Goal: Task Accomplishment & Management: Complete application form

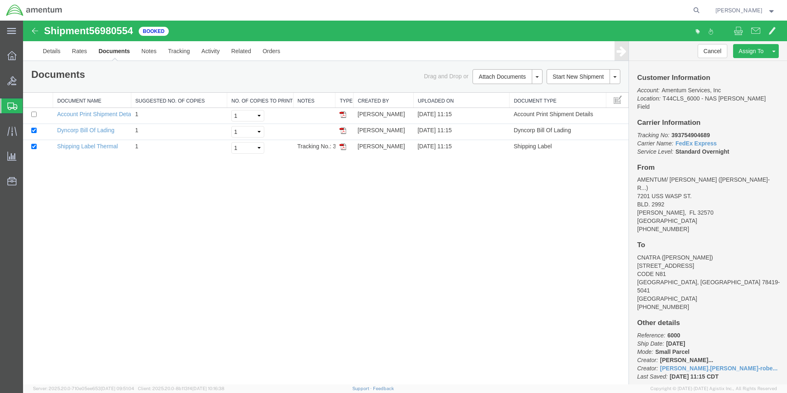
click at [0, 0] on span "Create Shipment" at bounding box center [0, 0] width 0 height 0
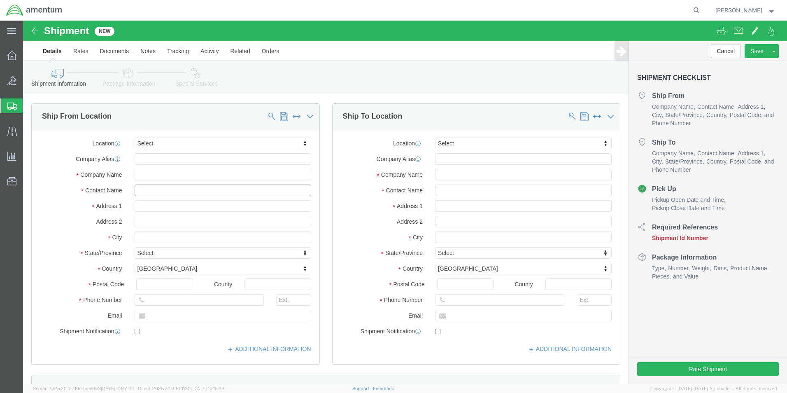
click input "text"
type input "SU"
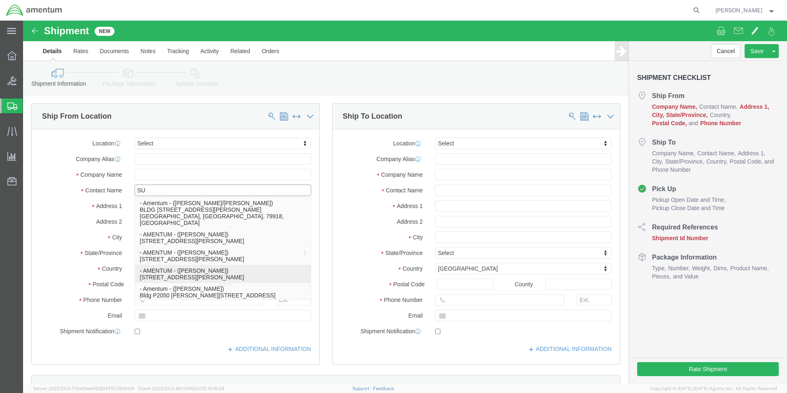
click p "- AMENTUM - ([PERSON_NAME]) [STREET_ADDRESS][PERSON_NAME]"
select select "FL"
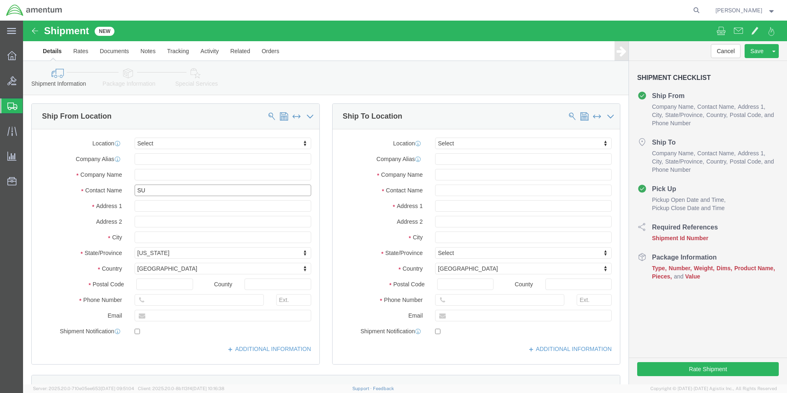
type input "[PERSON_NAME]"
click input "text"
type input "[PERSON_NAME]"
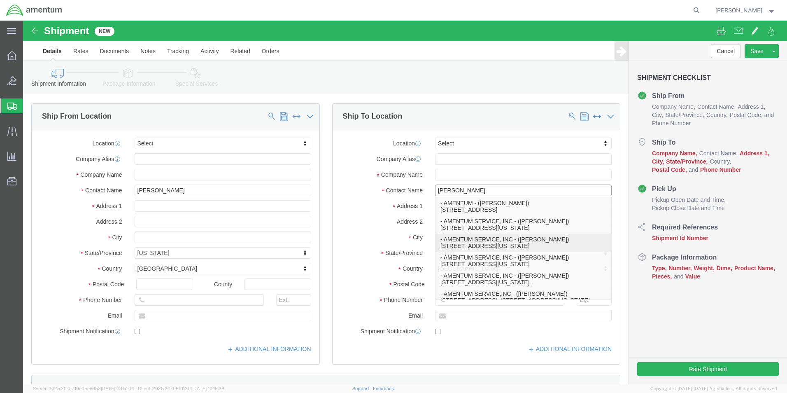
click p "- AMENTUM SERVICE, INC - ([PERSON_NAME]) [STREET_ADDRESS][US_STATE]"
select select "VA"
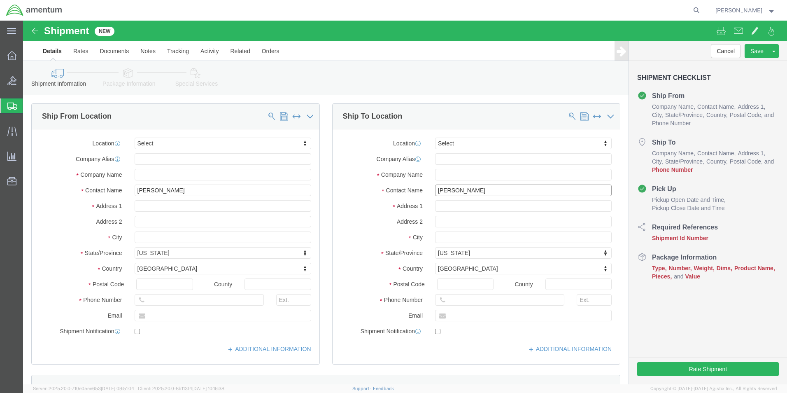
type input "[PERSON_NAME]"
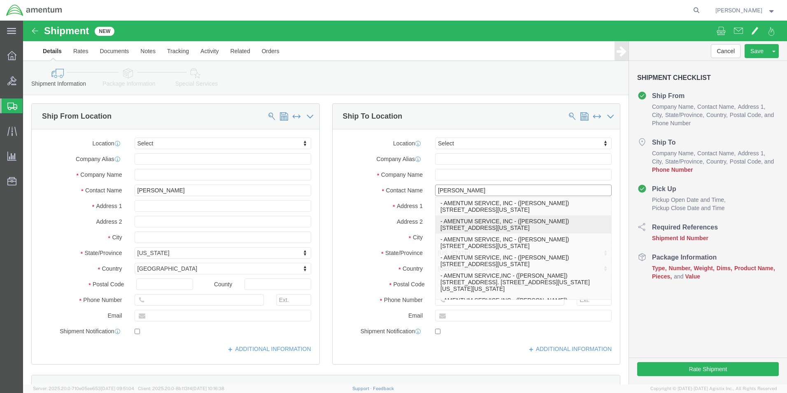
click p "- AMENTUM SERVICE, INC - ([PERSON_NAME]) [STREET_ADDRESS][US_STATE]"
select select "VA"
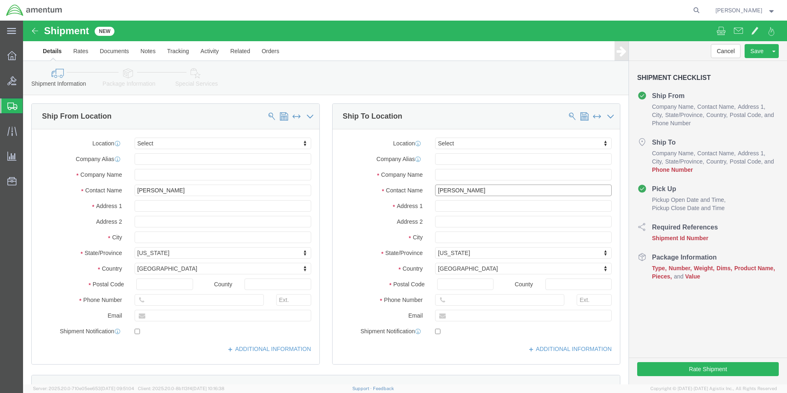
type input "[PERSON_NAME]"
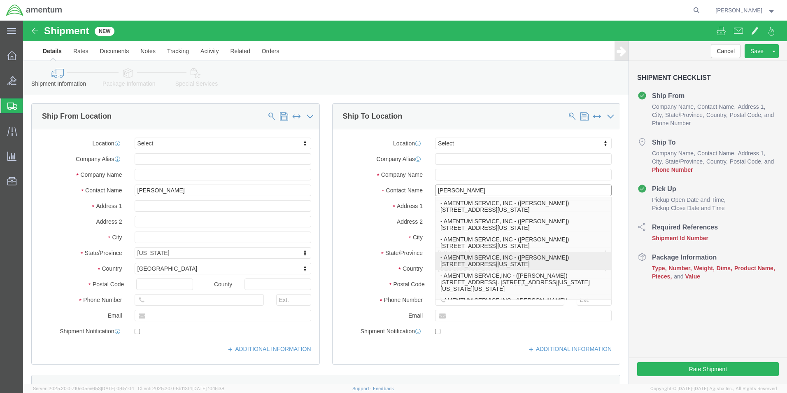
click p "- AMENTUM SERVICE, INC - ([PERSON_NAME]) [STREET_ADDRESS][US_STATE]"
select select "VA"
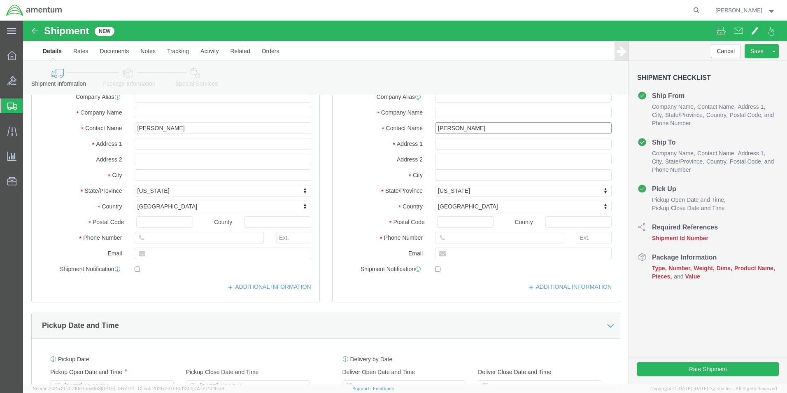
scroll to position [123, 0]
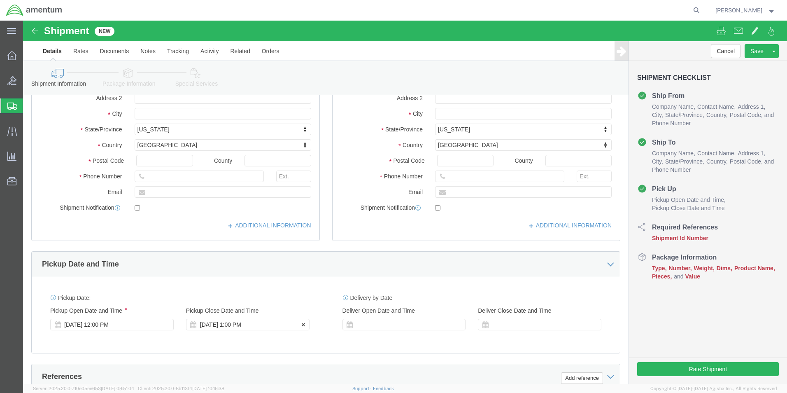
type input "[PERSON_NAME]"
click div "[DATE] 1:00 PM"
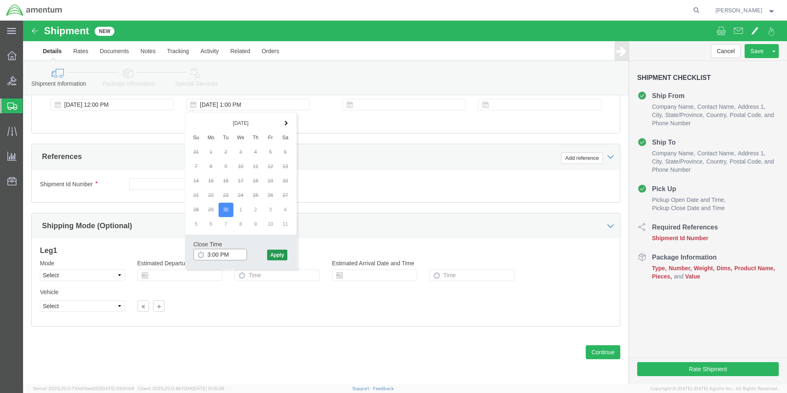
type input "3:00 PM"
click button "Apply"
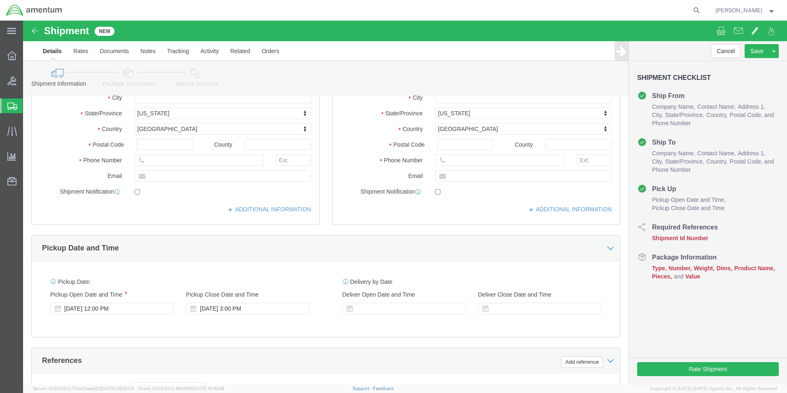
scroll to position [137, 0]
click div
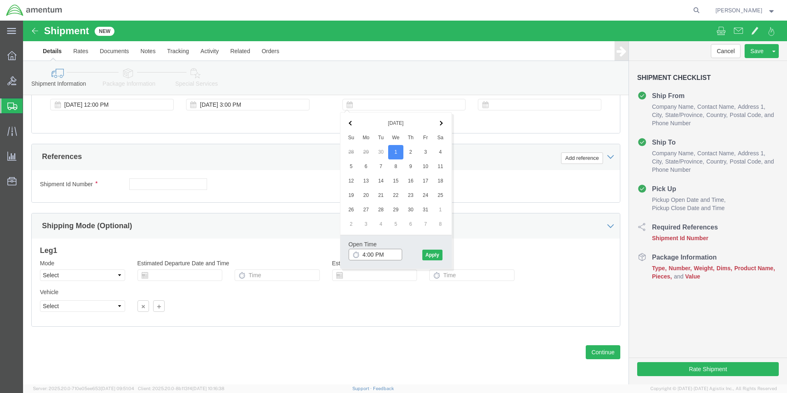
click input "4:00 PM"
click input "7:00 PM"
type input "7:00 AM"
click button "Apply"
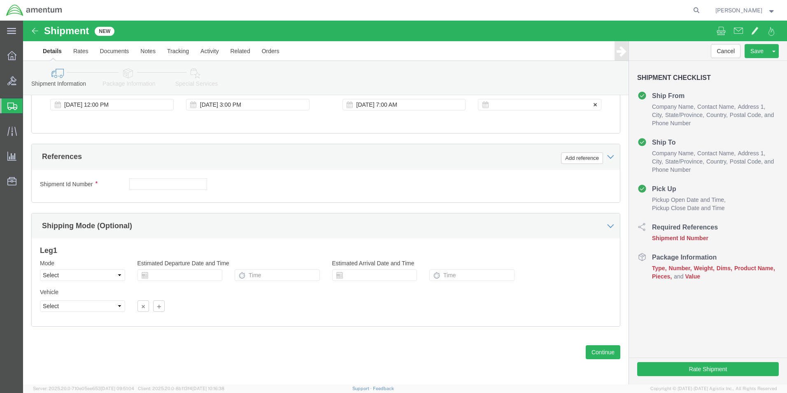
click div
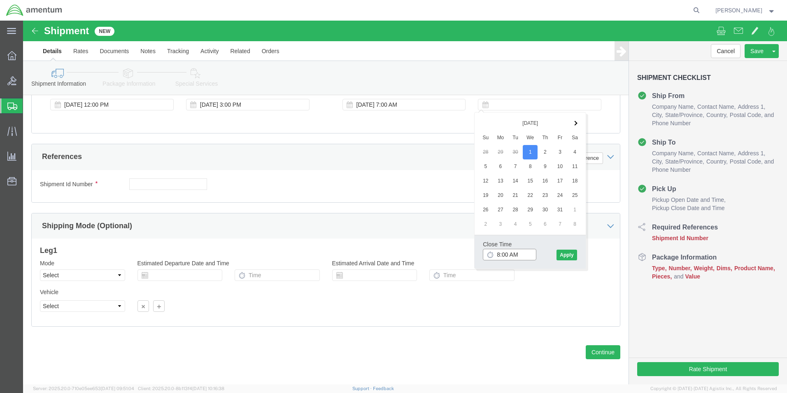
click input "8:00 AM"
click input "3:00 AM"
type input "3:00 PM"
click button "Apply"
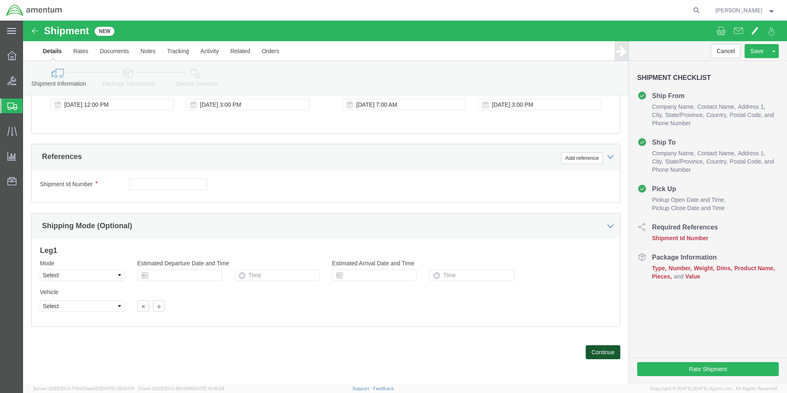
click button "Continue"
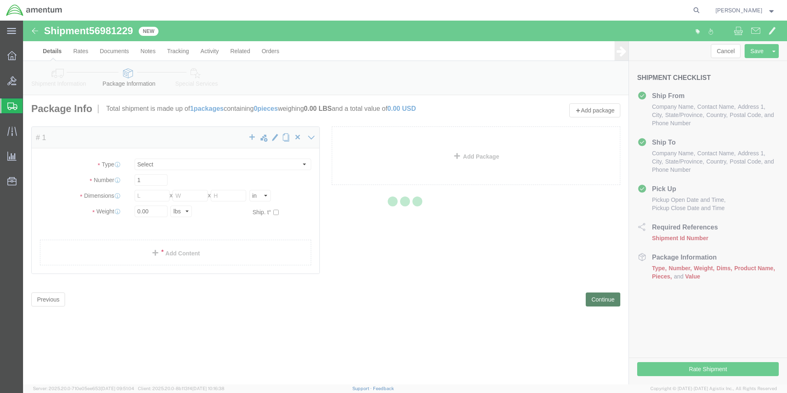
select select "CBOX"
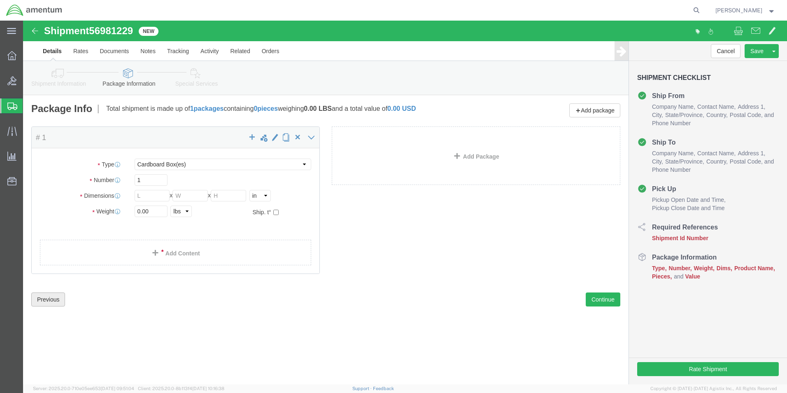
click button "Previous"
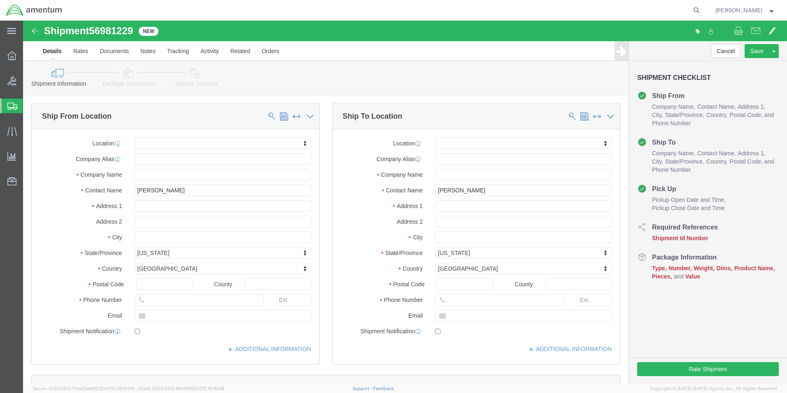
scroll to position [206, 0]
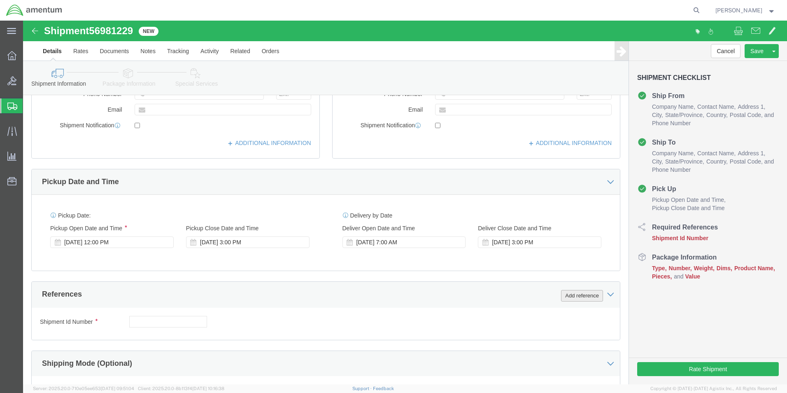
click button "Add reference"
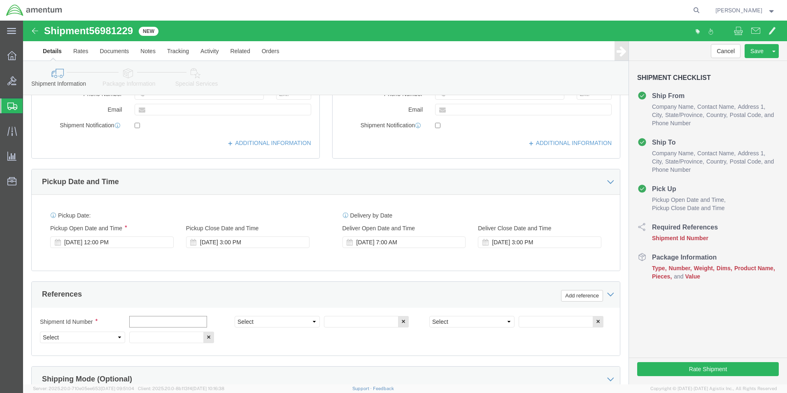
click input "text"
type input "6000"
click select "Select Account Type Activity ID Airline Appointment Number ASN Batch Request # …"
select select "DEPT"
click select "Select Account Type Activity ID Airline Appointment Number ASN Batch Request # …"
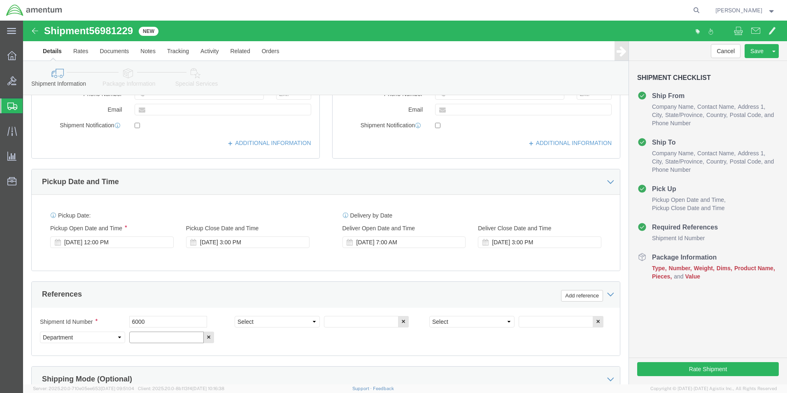
click input "text"
type input "T44"
click select "Select Account Type Activity ID Airline Appointment Number ASN Batch Request # …"
select select "PROJNUM"
click select "Select Account Type Activity ID Airline Appointment Number ASN Batch Request # …"
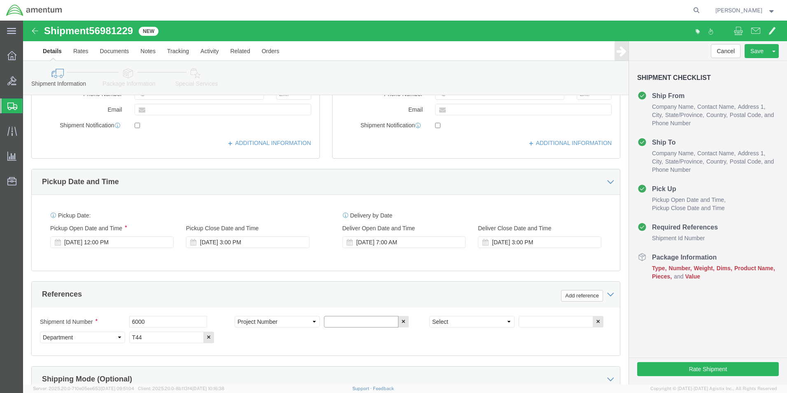
click input "text"
type input "6097.5.034.01.C.FS.23O.E00"
click select "Select Account Type Activity ID Airline Appointment Number ASN Batch Request # …"
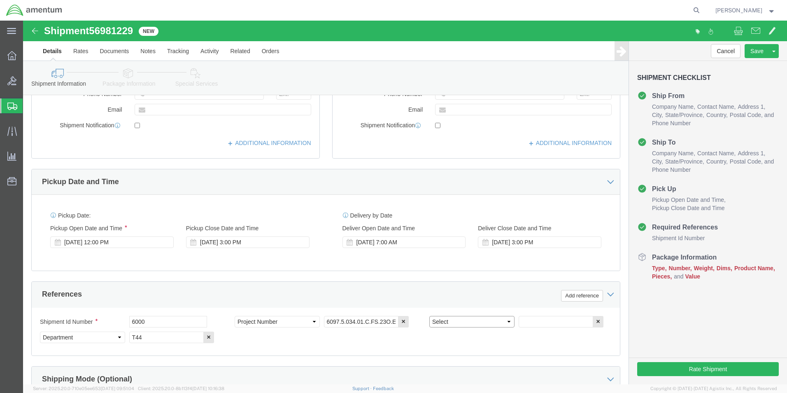
select select "PCKSLIP"
click select "Select Account Type Activity ID Airline Appointment Number ASN Batch Request # …"
click input "text"
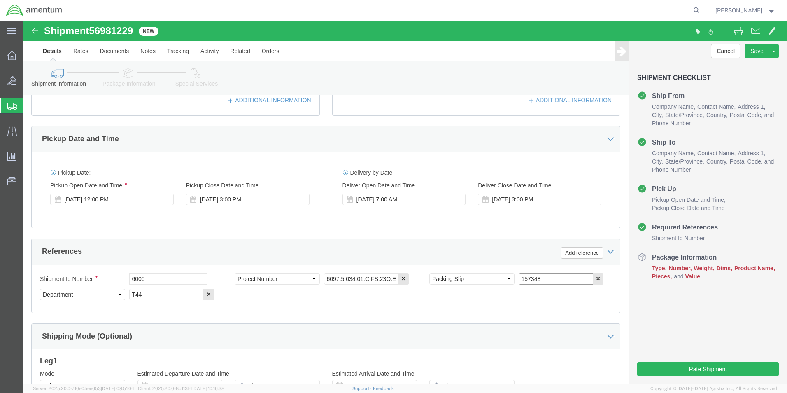
scroll to position [329, 0]
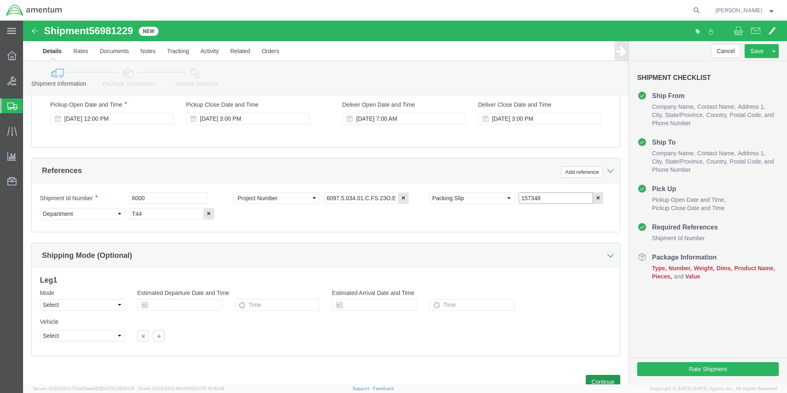
type input "157348"
click button "Continue"
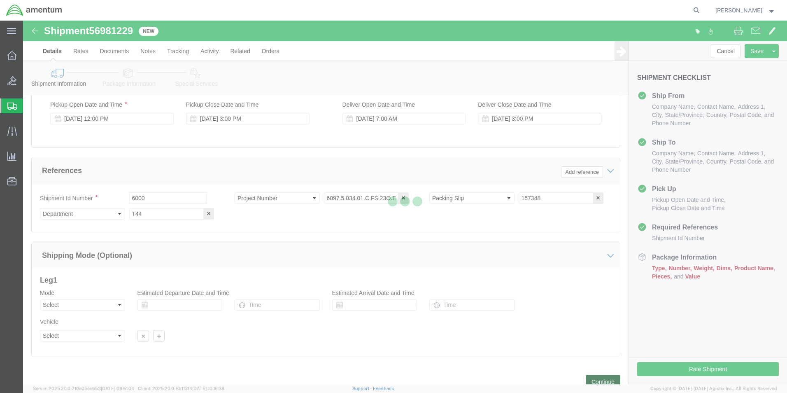
scroll to position [0, 0]
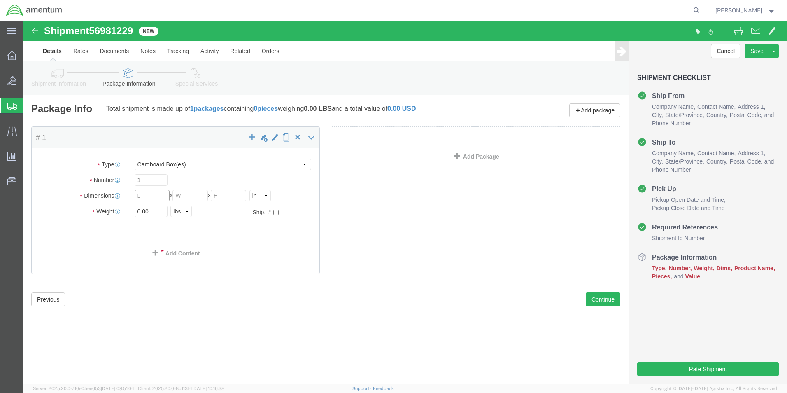
click input "text"
type input "24"
type input "12"
click input "0.00"
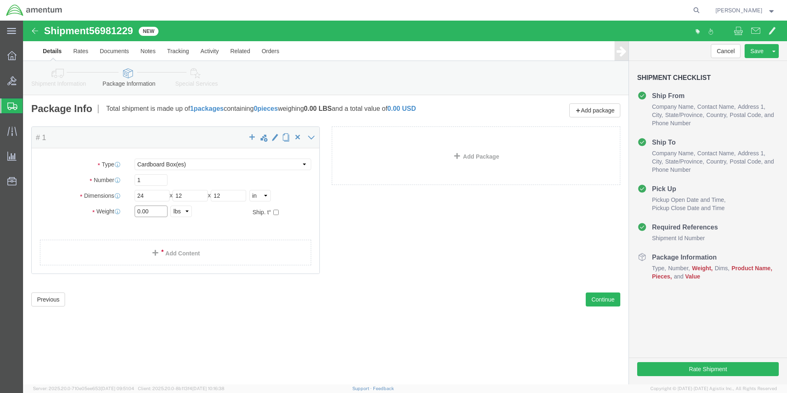
click input "0.00"
type input "14.00"
click div "Package Type Select BCK Boxes Bale(s) Basket(s) Bolt(s) Bottle(s) Buckets Bulk …"
click link "Add Content"
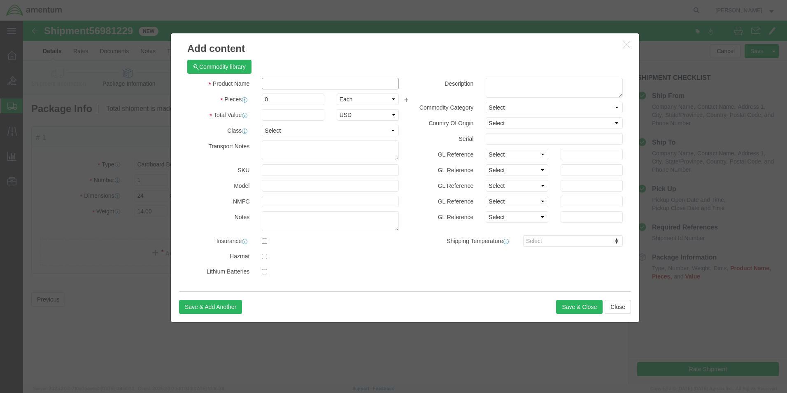
click input "text"
type input "A/C PARTS"
select select "US"
click input "0"
type input "01"
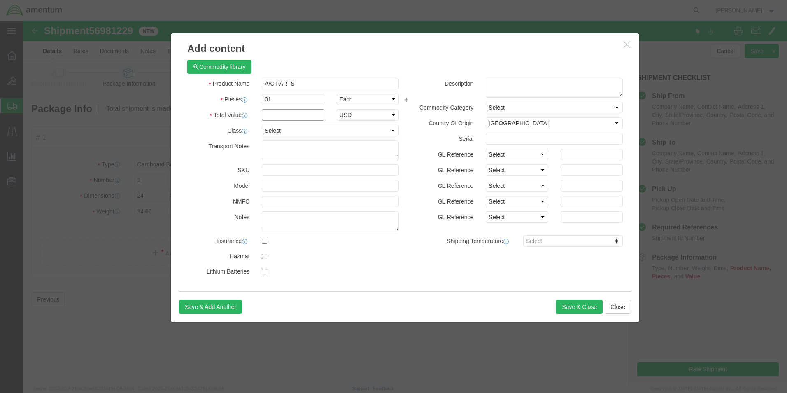
click input "text"
type input "10000"
click input "01"
type input "0"
type input "2"
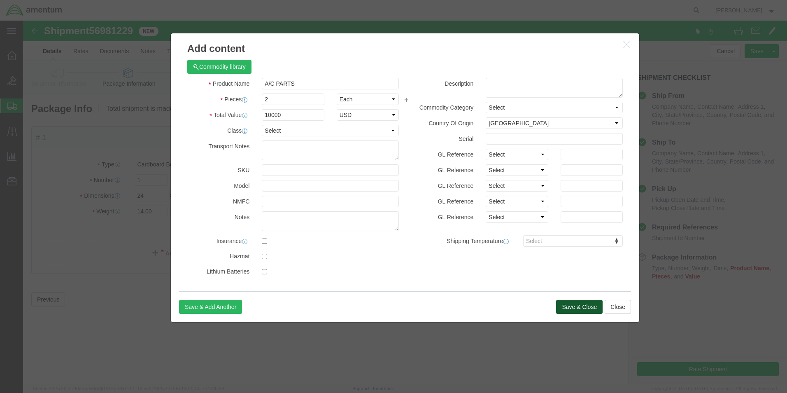
type input "20000"
click button "Save & Close"
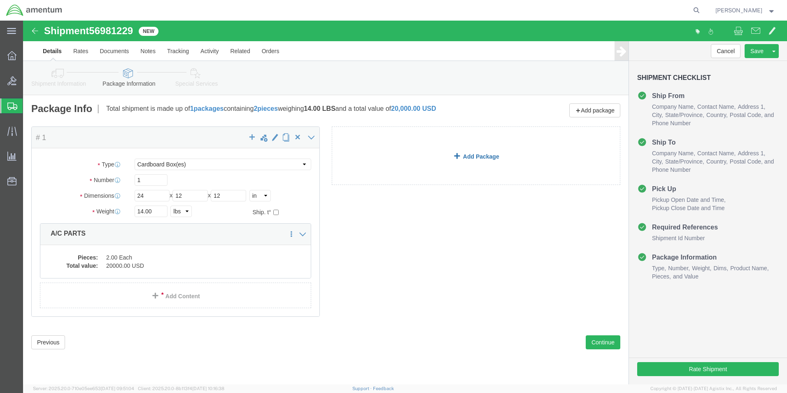
click link "Add Package"
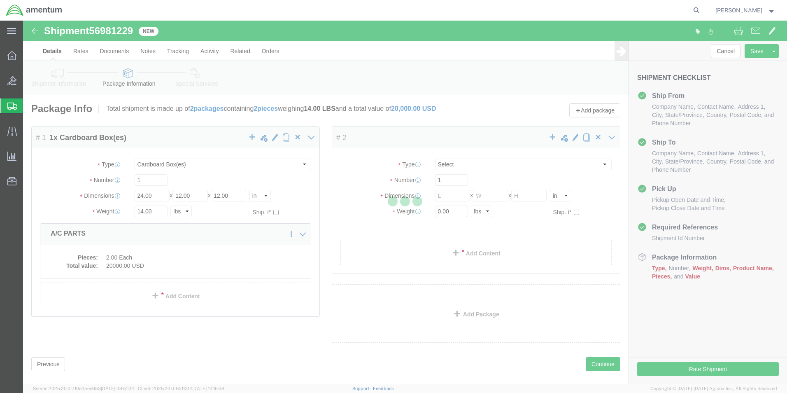
select select "CBOX"
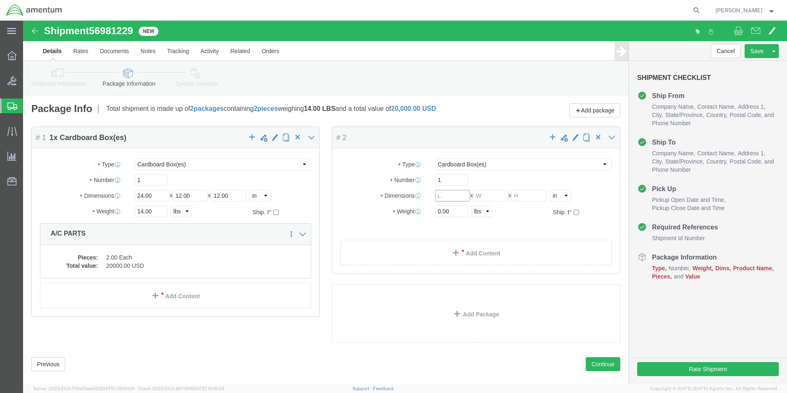
click input "text"
type input "8"
click input "0.00"
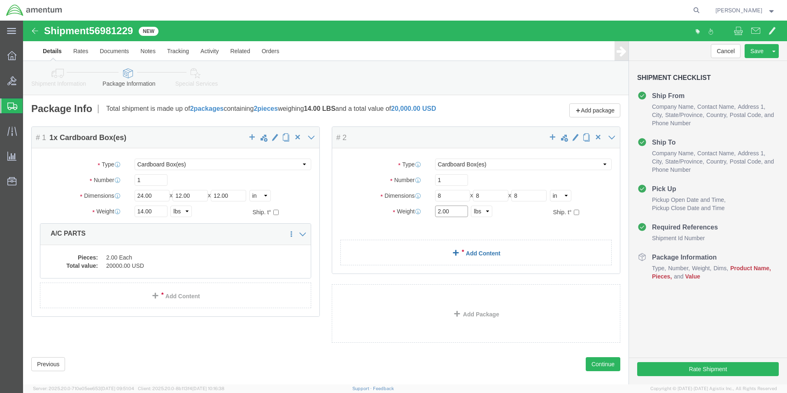
type input "2.00"
click link "Add Content"
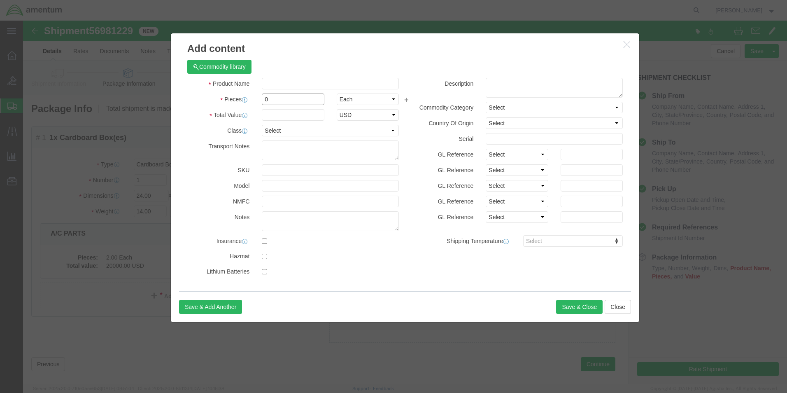
click input "0"
type input "0"
type input "1"
click label "Serial"
click input "text"
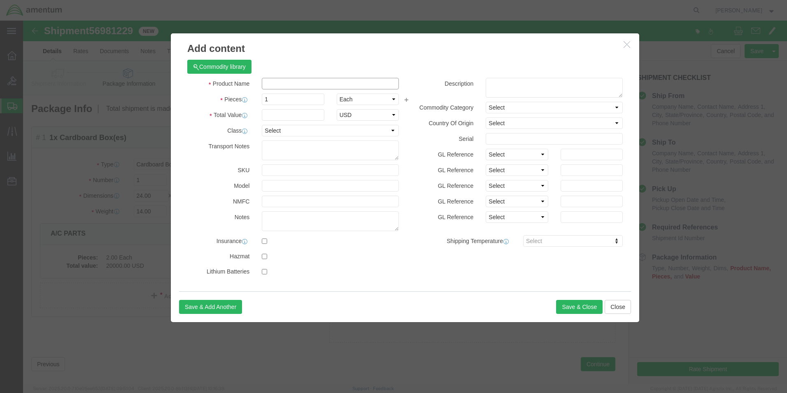
type input "A/C PARTS"
select select "US"
click button "Close"
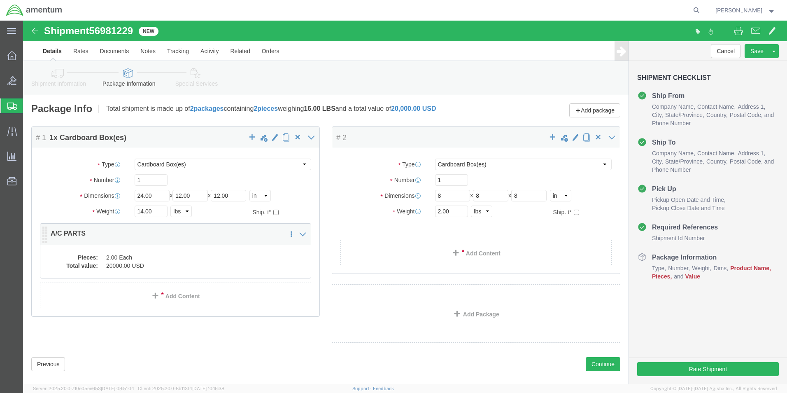
click dd "20000.00 USD"
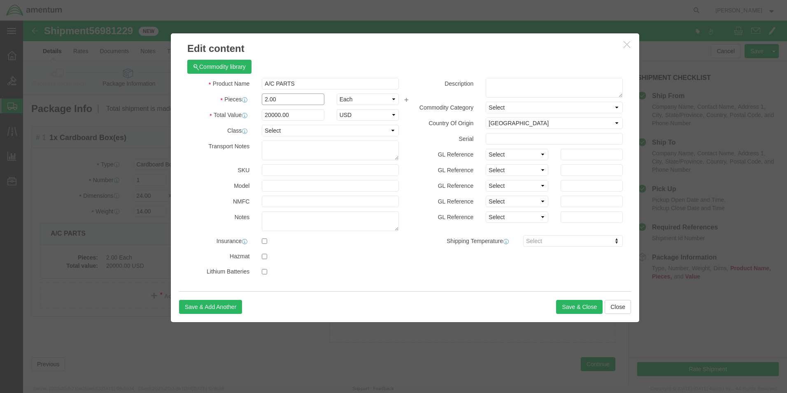
click input "2.00"
type input "1.00"
type input "10000"
click button "Save & Close"
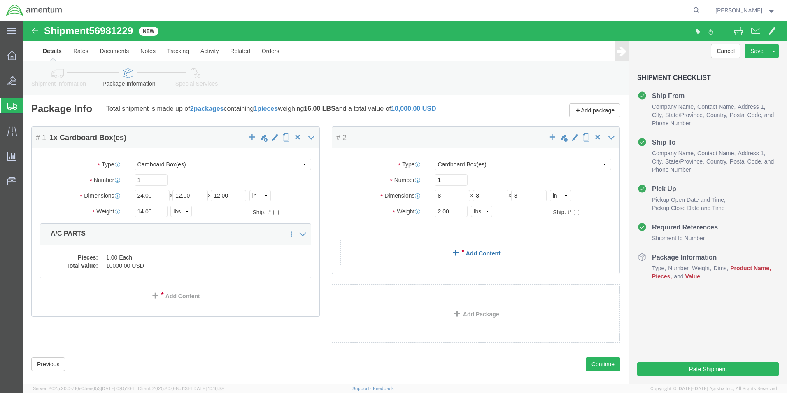
click link "Add Content"
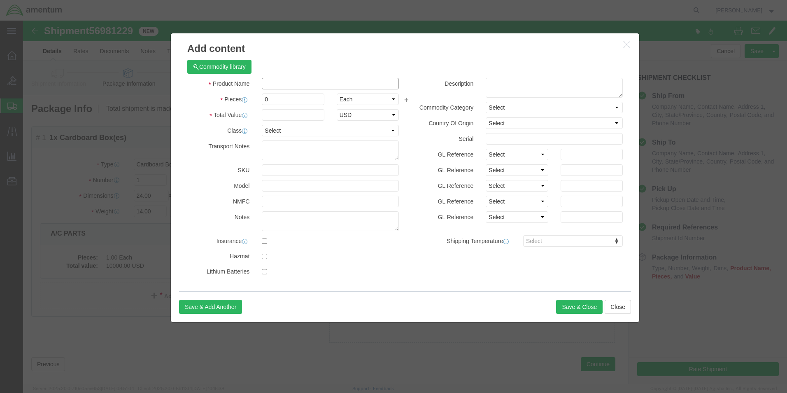
click input "text"
type input "A/C PARTS"
click input "0"
type input "1"
click label "Serial"
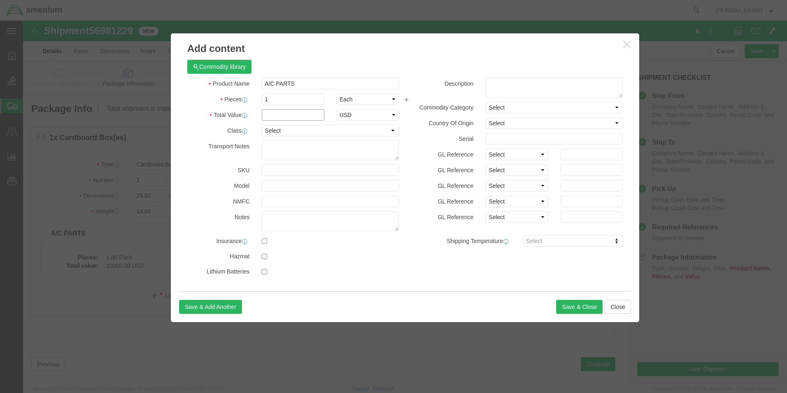
click input "text"
type input "2000"
click button "Save & Close"
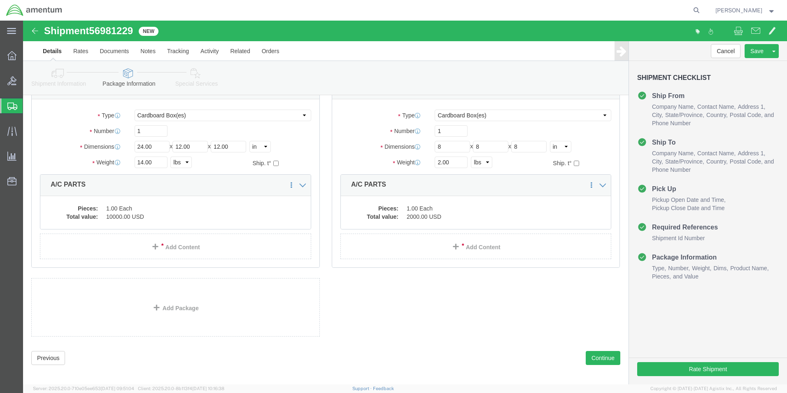
scroll to position [55, 0]
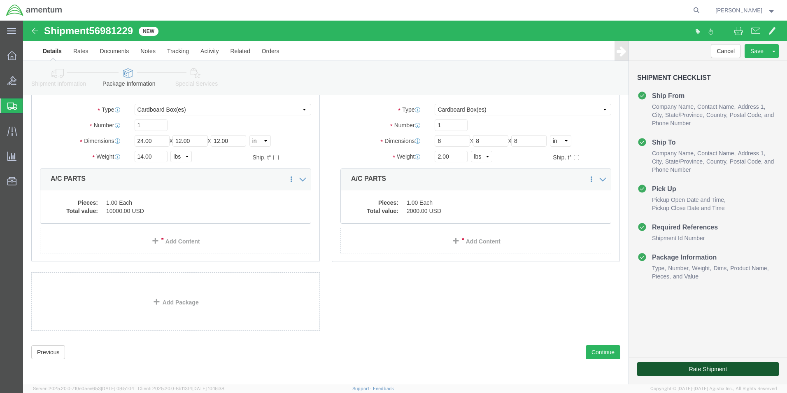
click button "Rate Shipment"
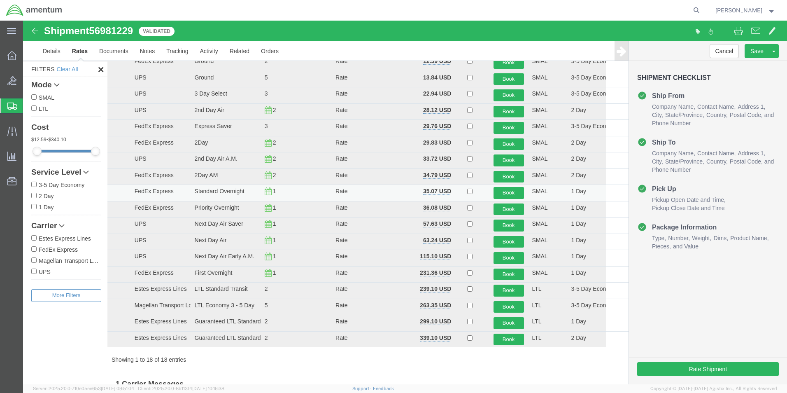
click at [181, 193] on td "FedEx Express" at bounding box center [160, 193] width 60 height 16
click at [467, 193] on input "checkbox" at bounding box center [469, 190] width 5 height 5
checkbox input "true"
click at [511, 195] on button "Book" at bounding box center [508, 193] width 30 height 12
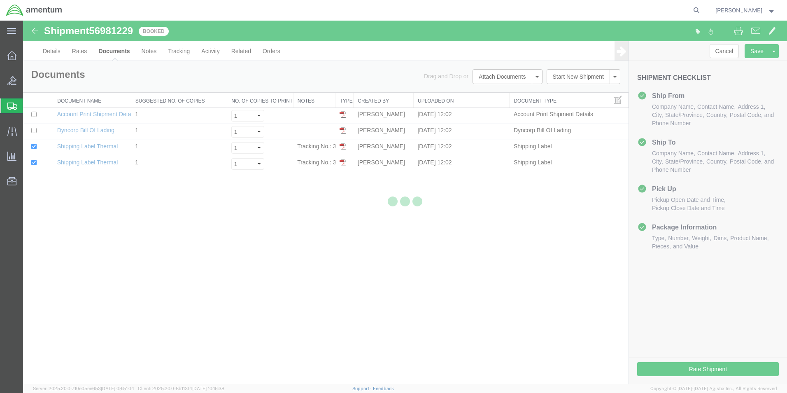
scroll to position [0, 0]
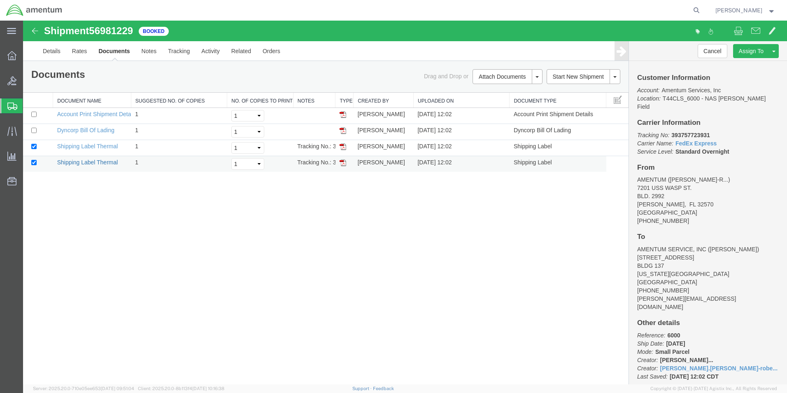
click at [78, 163] on link "Shipping Label Thermal" at bounding box center [87, 162] width 61 height 7
click at [70, 148] on link "Shipping Label Thermal" at bounding box center [87, 146] width 61 height 7
click at [33, 130] on input "checkbox" at bounding box center [33, 130] width 5 height 5
checkbox input "true"
click at [93, 128] on link "Dyncorp Bill Of Lading" at bounding box center [85, 130] width 57 height 7
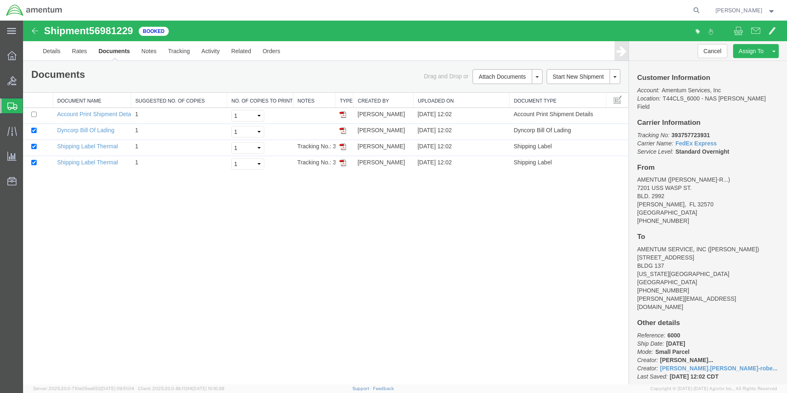
click at [0, 0] on span "Create Shipment" at bounding box center [0, 0] width 0 height 0
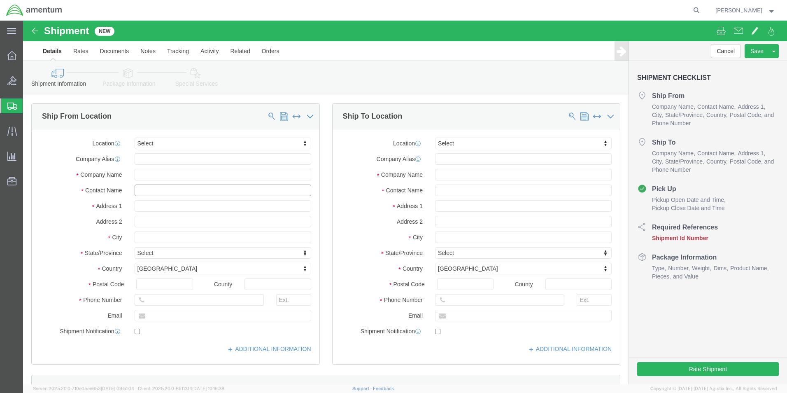
click input "text"
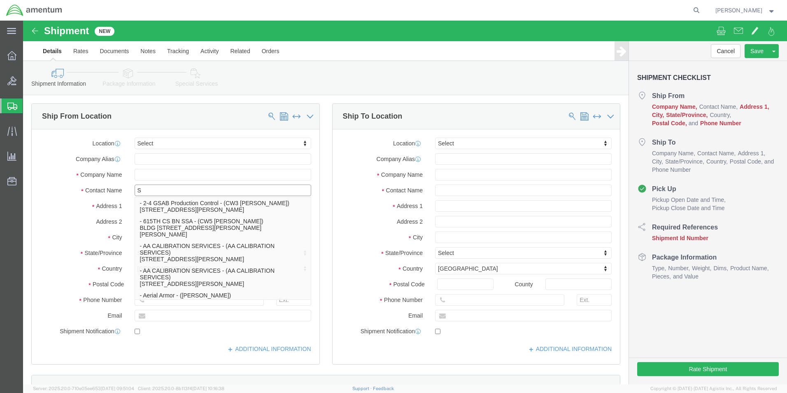
type input "SU"
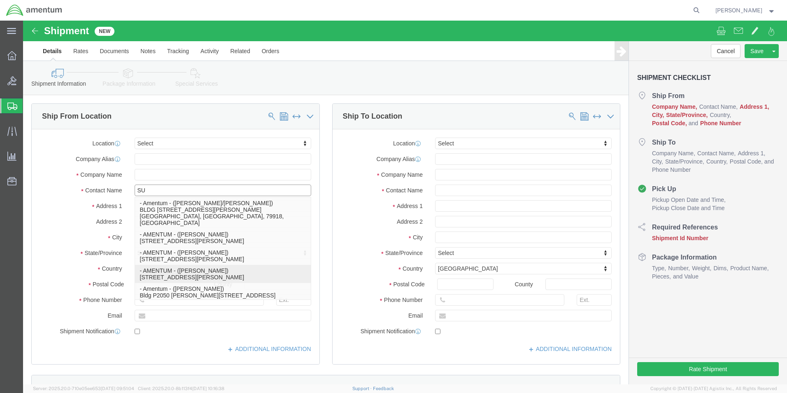
click p "- AMENTUM - ([PERSON_NAME]) [STREET_ADDRESS][PERSON_NAME]"
select select "FL"
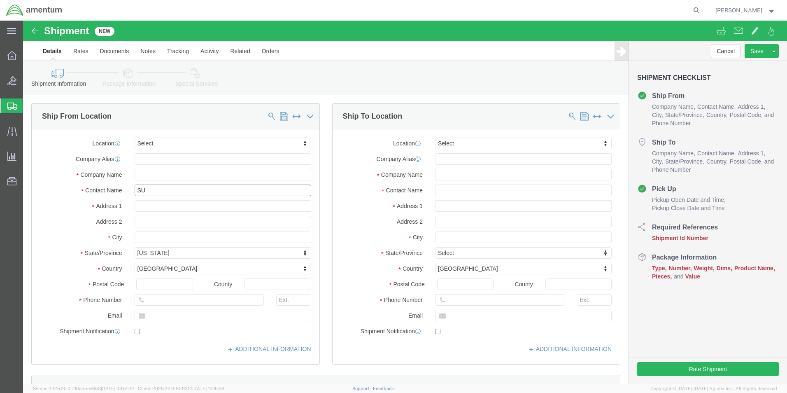
type input "[PERSON_NAME]"
click input "text"
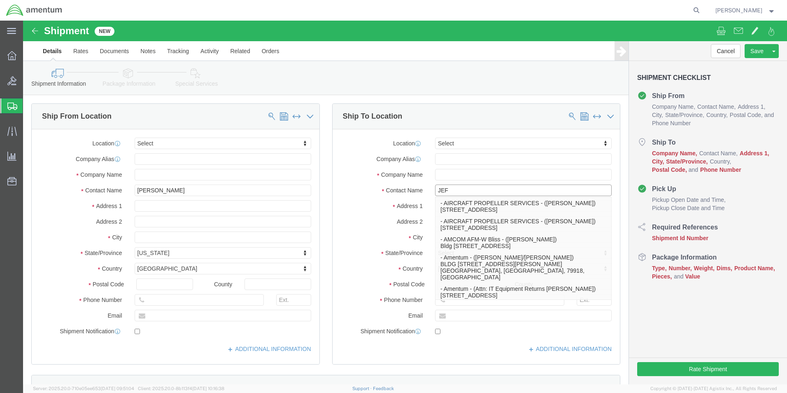
type input "[PERSON_NAME]"
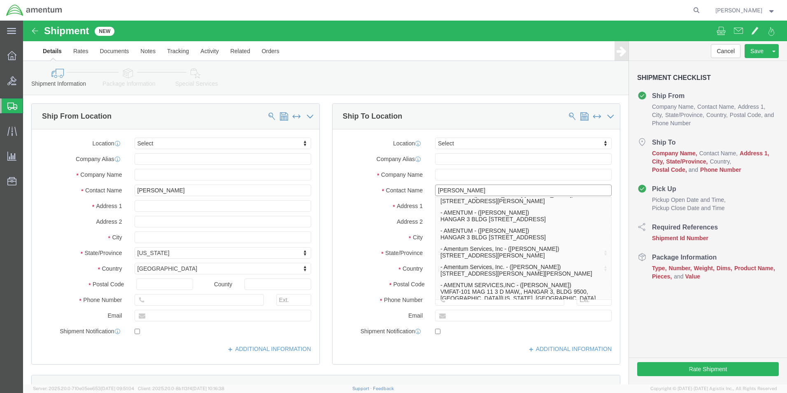
scroll to position [41, 0]
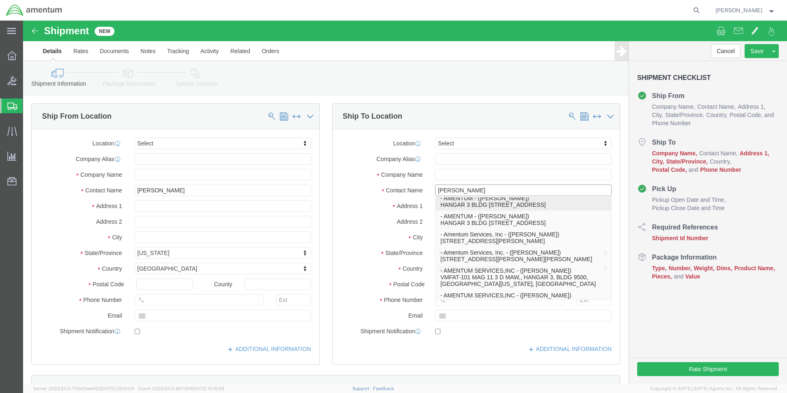
click p "- AMENTUM - ([PERSON_NAME]) HANGAR 3 BLDG 9500 MCAS MIRAMAR, [GEOGRAPHIC_DATA],…"
select select "CA"
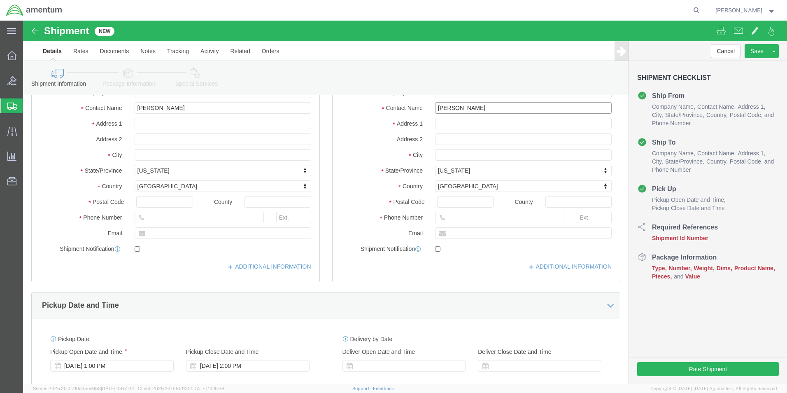
scroll to position [165, 0]
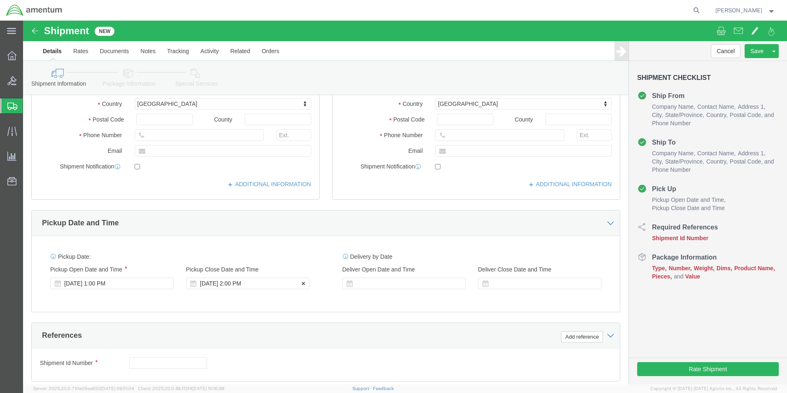
type input "[PERSON_NAME]"
click div "[DATE] 2:00 PM"
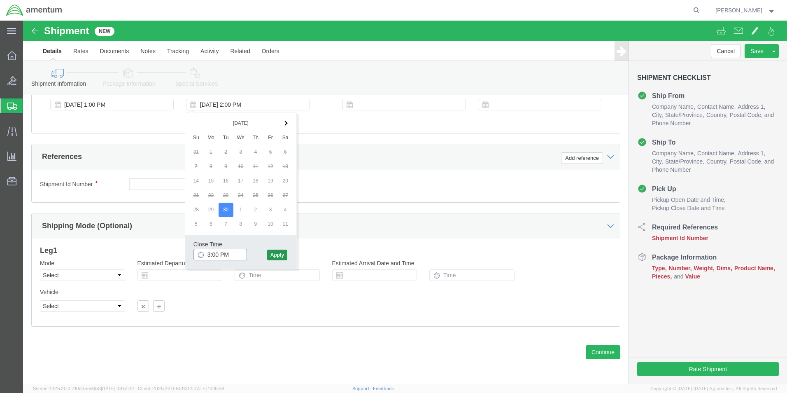
type input "3:00 PM"
click button "Apply"
click div
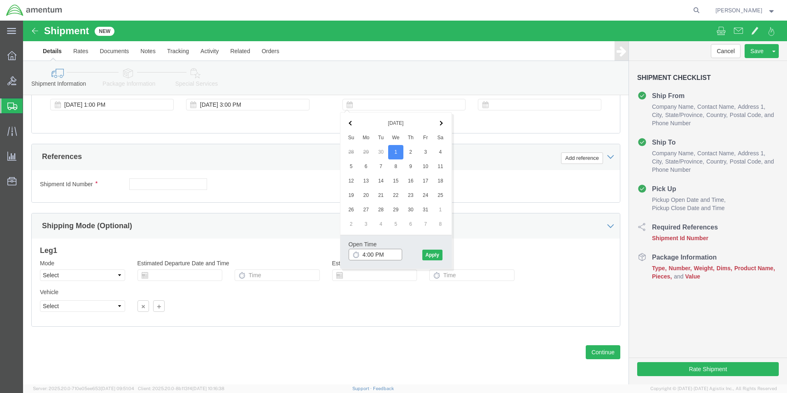
click input "4:00 PM"
click input "7:00 PM"
type input "7:00 AM"
click button "Apply"
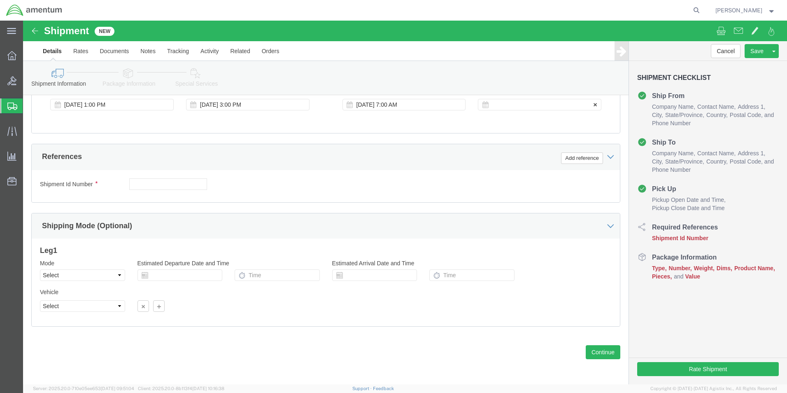
click div
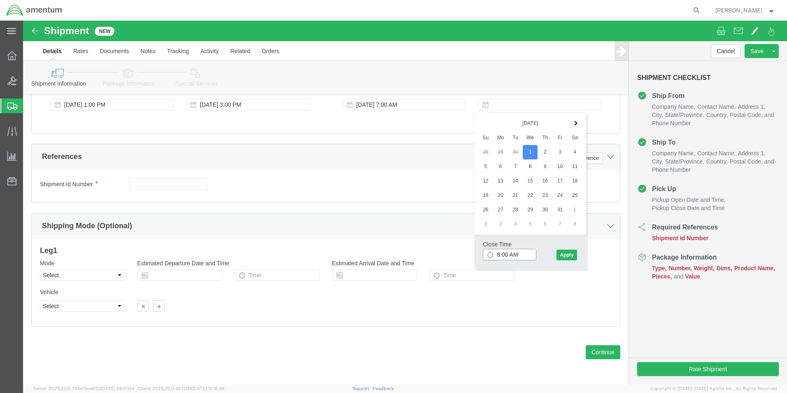
click input "8:00 AM"
click input "3:00 AM"
type input "3:00 PM"
click button "Apply"
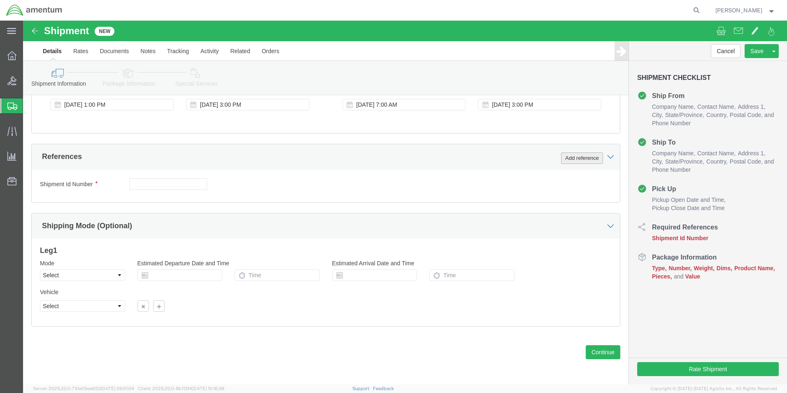
click button "Add reference"
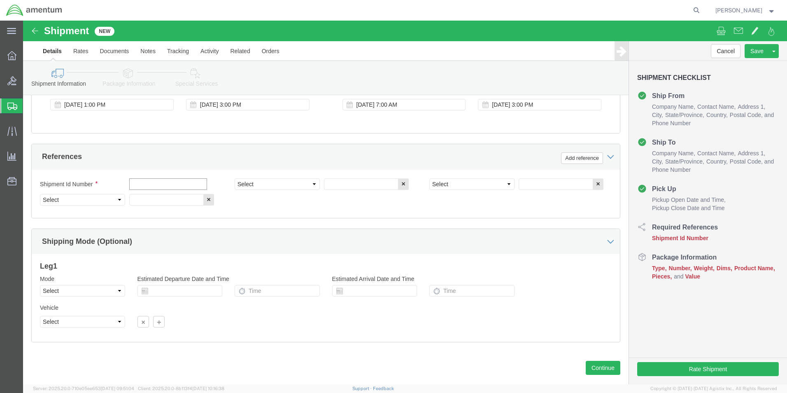
click input "text"
type input "6000"
click select "Select Account Type Activity ID Airline Appointment Number ASN Batch Request # …"
select select "DEPT"
click select "Select Account Type Activity ID Airline Appointment Number ASN Batch Request # …"
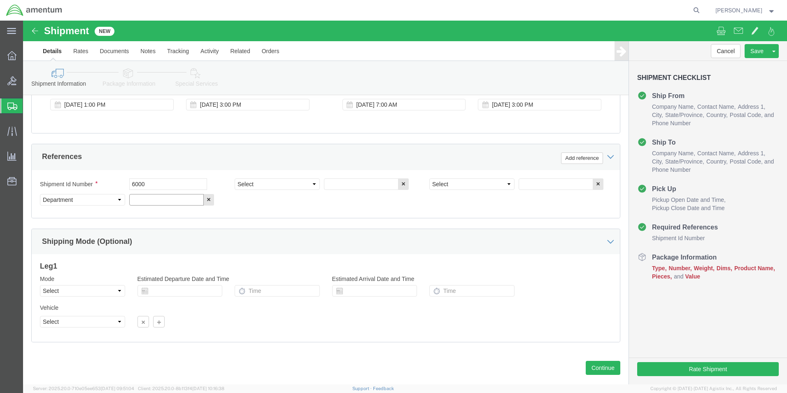
click input "text"
type input "T44"
click select "Select Account Type Activity ID Airline Appointment Number ASN Batch Request # …"
select select "PROJNUM"
click select "Select Account Type Activity ID Airline Appointment Number ASN Batch Request # …"
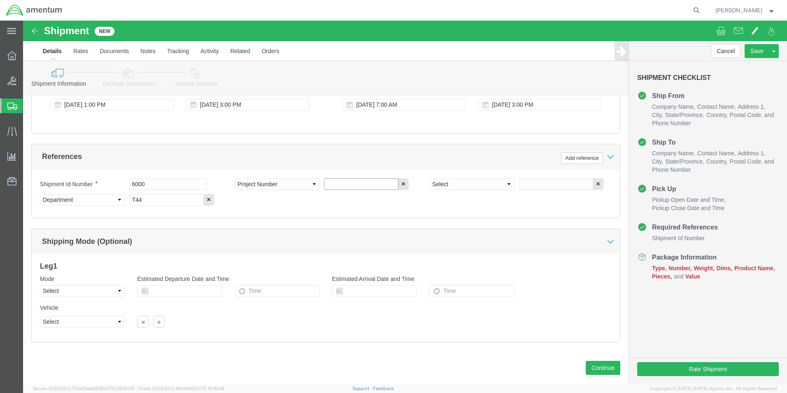
click input "text"
type input "6097.5.034.03.C.FT.0.23M.E00"
click select "Select Account Type Activity ID Airline Appointment Number ASN Batch Request # …"
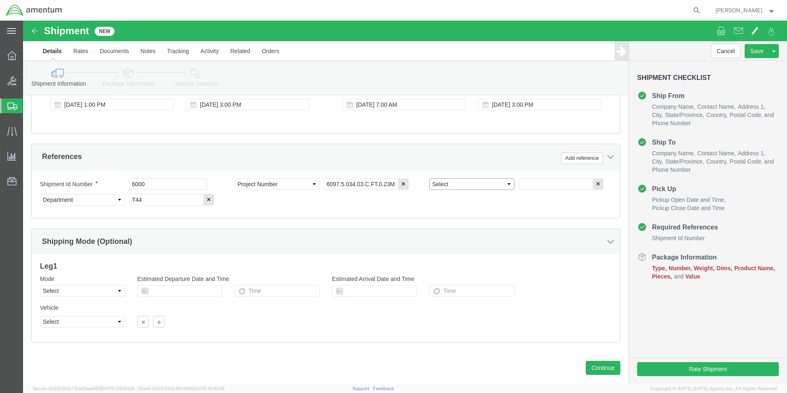
select select "PCKSLIP"
click select "Select Account Type Activity ID Airline Appointment Number ASN Batch Request # …"
click input "text"
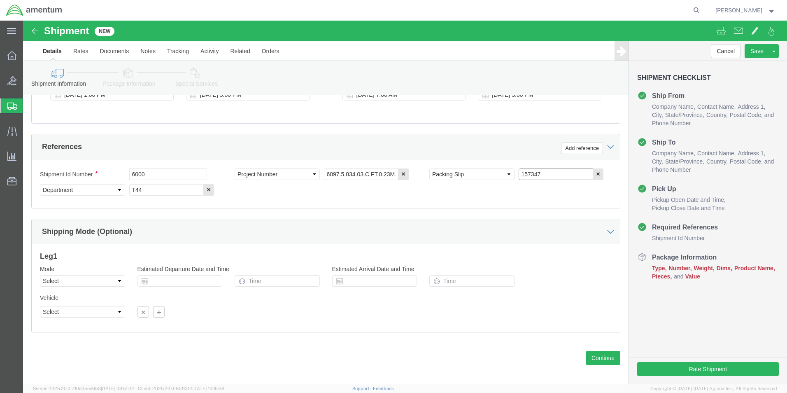
scroll to position [359, 0]
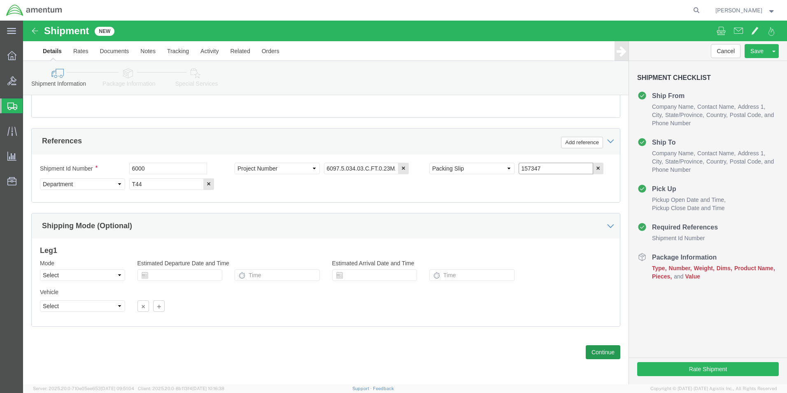
type input "157347"
click button "Continue"
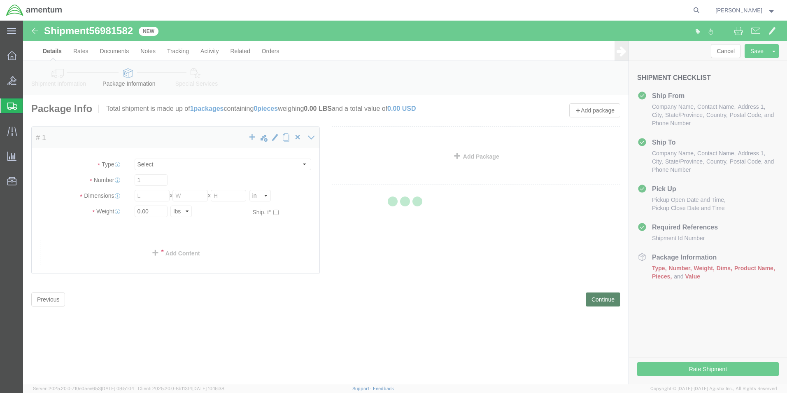
select select "CBOX"
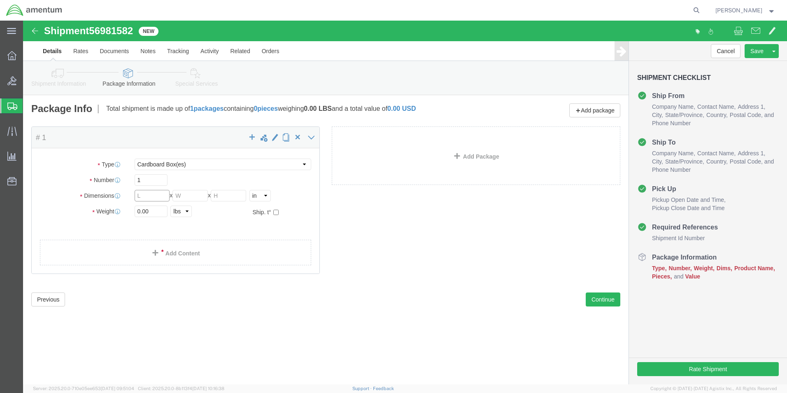
click input "text"
type input "8"
type input "6"
click input "0.00"
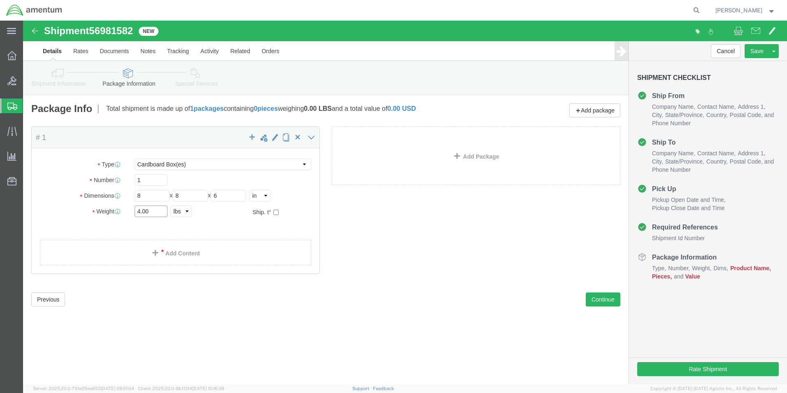
type input "4.00"
click ul
click link "Add Content"
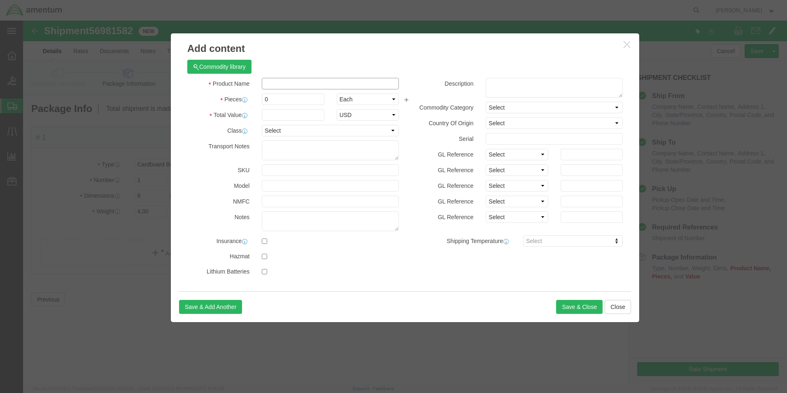
click input "text"
type input "A/C PARTS"
select select "US"
type input "1"
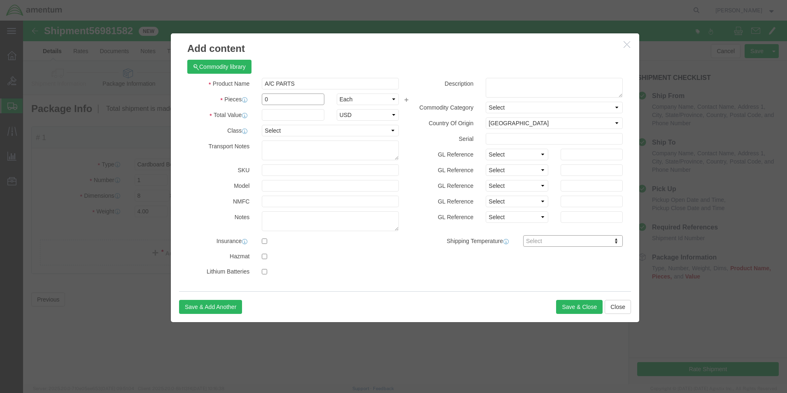
click input "0"
type input "1"
click label "GL Reference"
click input "text"
type input "2000"
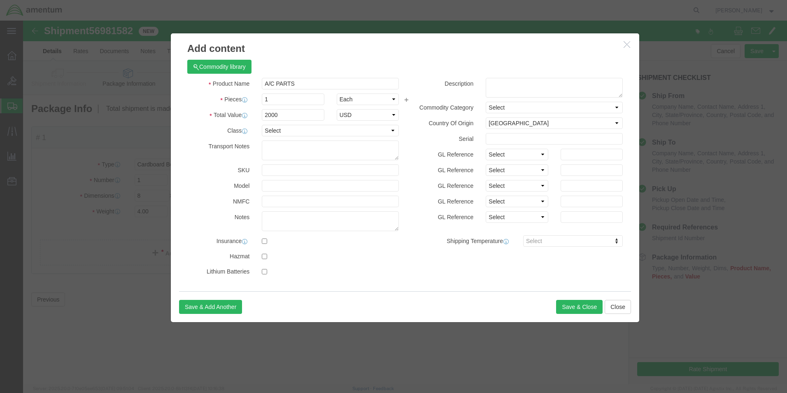
click label "GL Reference"
click button "Save & Close"
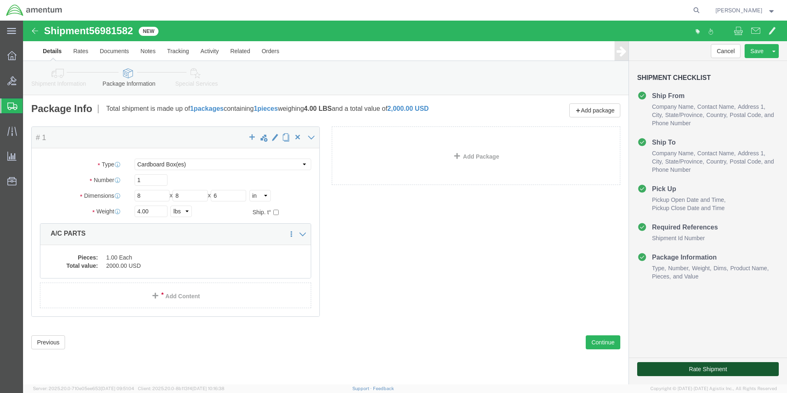
click button "Rate Shipment"
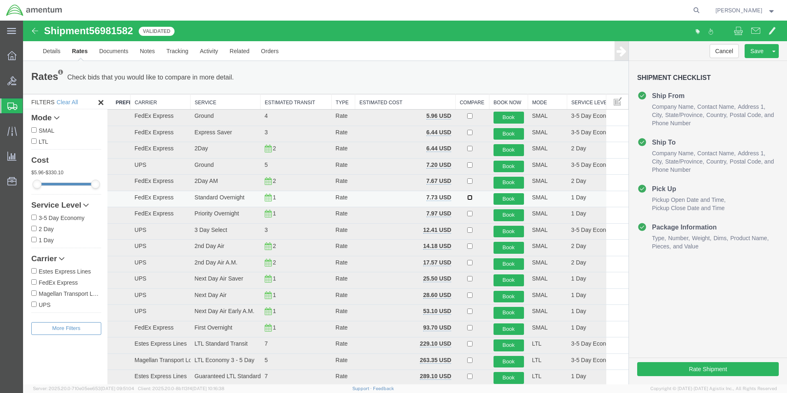
click at [467, 198] on input "checkbox" at bounding box center [469, 197] width 5 height 5
checkbox input "true"
click at [495, 199] on button "Book" at bounding box center [508, 199] width 30 height 12
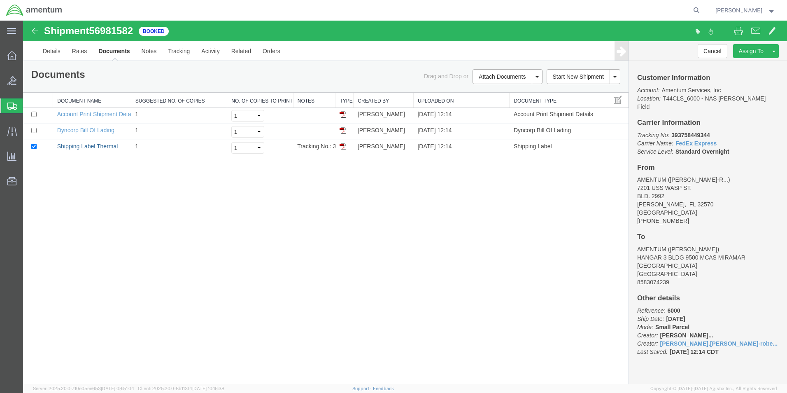
drag, startPoint x: 84, startPoint y: 145, endPoint x: 113, endPoint y: 163, distance: 33.5
click at [84, 145] on link "Shipping Label Thermal" at bounding box center [87, 146] width 61 height 7
click at [34, 130] on input "checkbox" at bounding box center [33, 130] width 5 height 5
checkbox input "true"
click at [81, 131] on link "Dyncorp Bill Of Lading" at bounding box center [85, 130] width 57 height 7
